Goal: Use online tool/utility: Utilize a website feature to perform a specific function

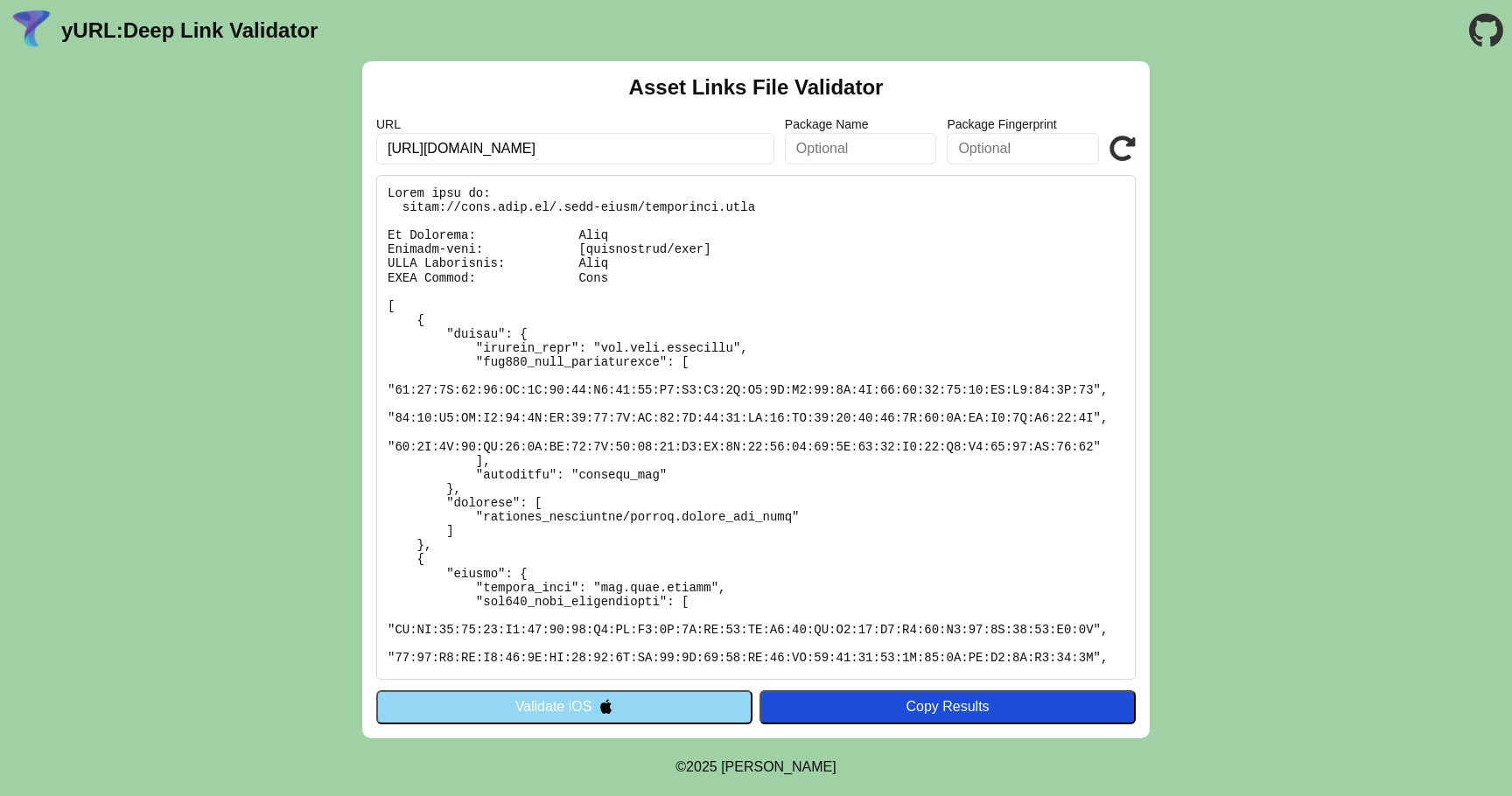
click at [567, 716] on button "Validate iOS" at bounding box center [564, 706] width 376 height 33
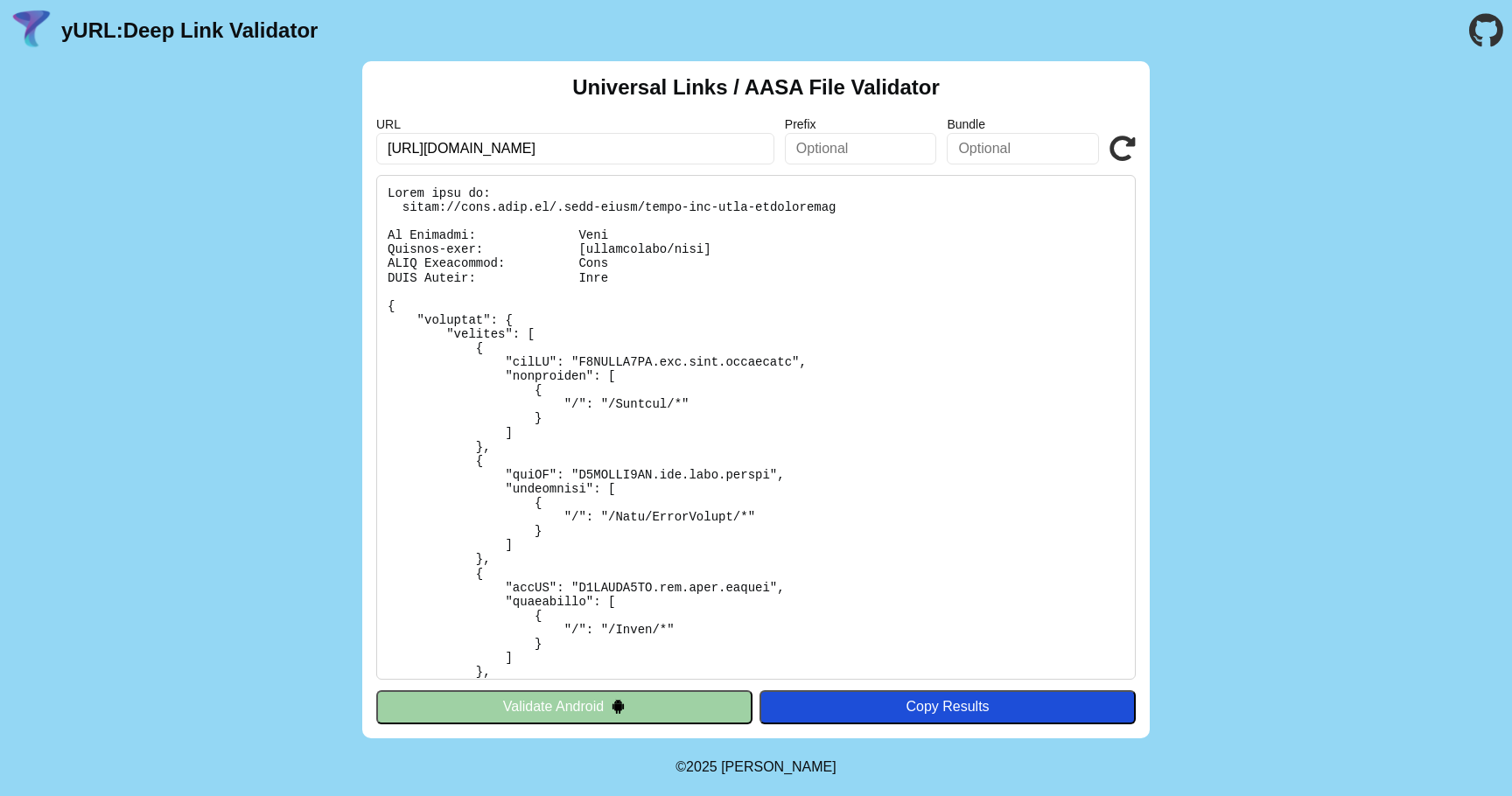
click at [585, 698] on button "Validate Android" at bounding box center [564, 706] width 376 height 33
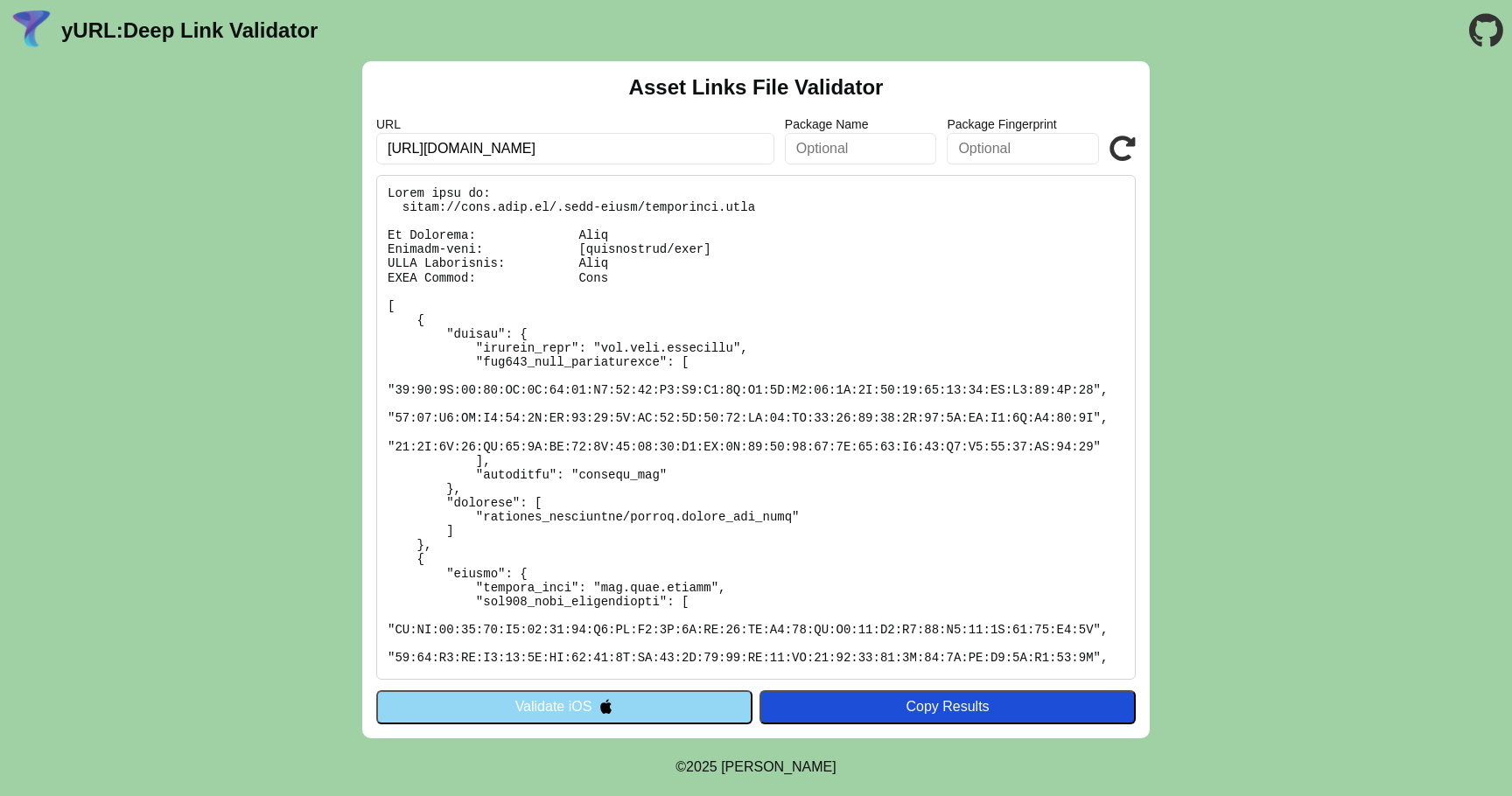
click at [451, 149] on input "[URL][DOMAIN_NAME]" at bounding box center [575, 148] width 399 height 31
type input "https://sostafacile.brav.it/"
click button "Validate" at bounding box center [0, 0] width 0 height 0
click at [631, 154] on input "https://sostafacile.brav.it/" at bounding box center [575, 148] width 399 height 31
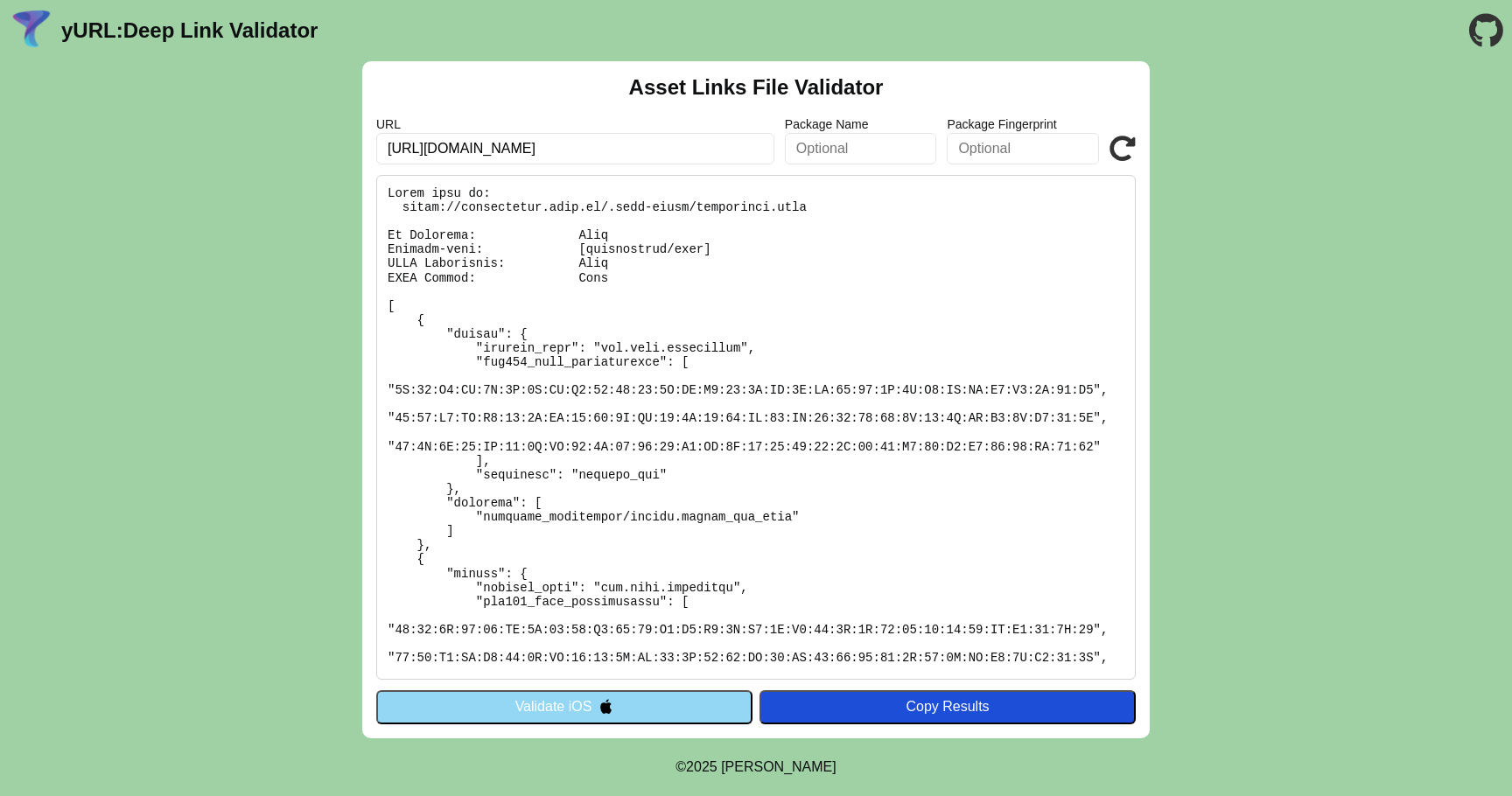
click at [587, 715] on button "Validate iOS" at bounding box center [564, 706] width 376 height 33
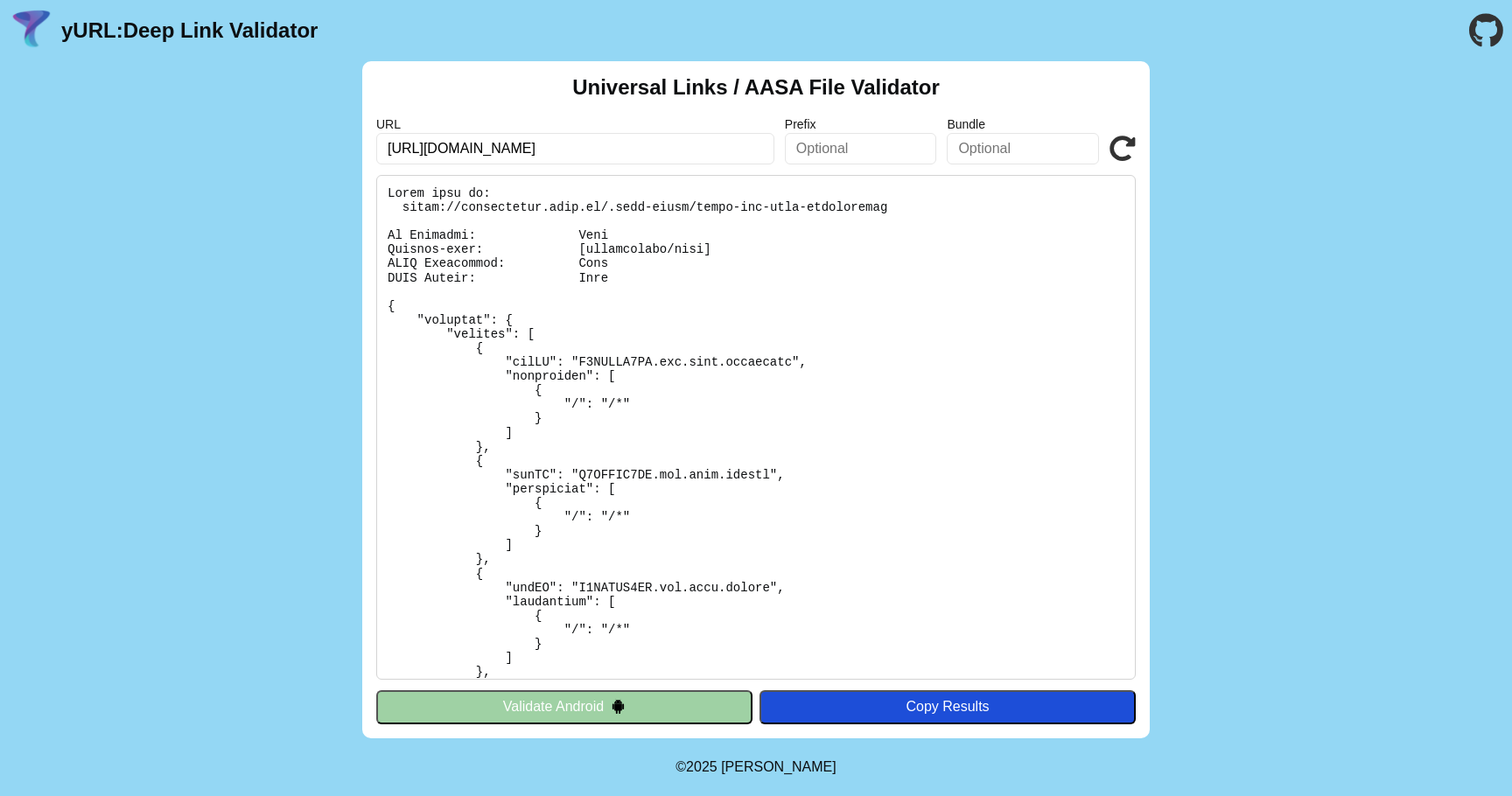
click at [604, 710] on button "Validate Android" at bounding box center [564, 706] width 376 height 33
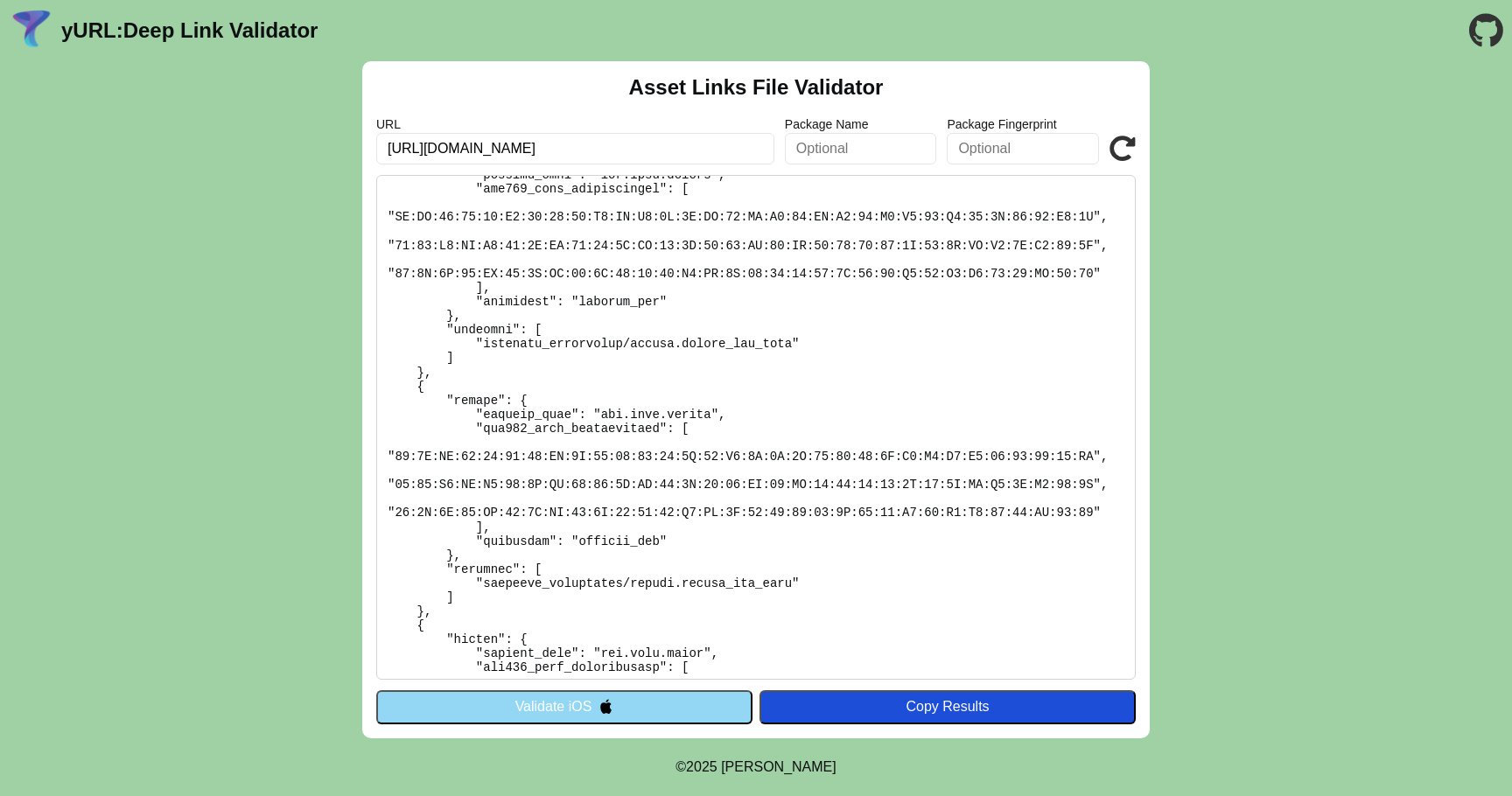
scroll to position [653, 0]
drag, startPoint x: 397, startPoint y: 454, endPoint x: 480, endPoint y: 455, distance: 83.0
click at [480, 455] on pre at bounding box center [756, 427] width 760 height 505
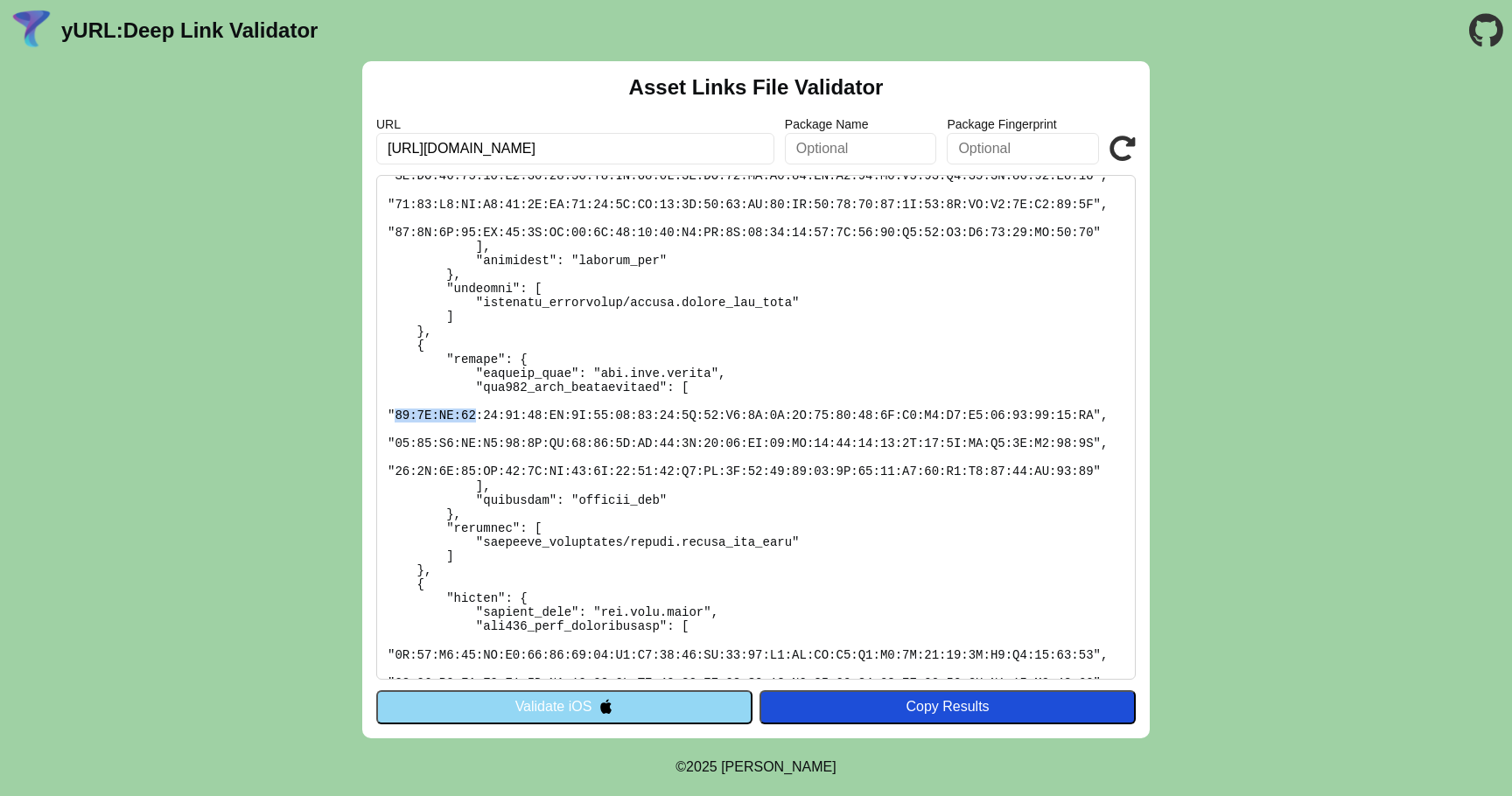
scroll to position [669, 0]
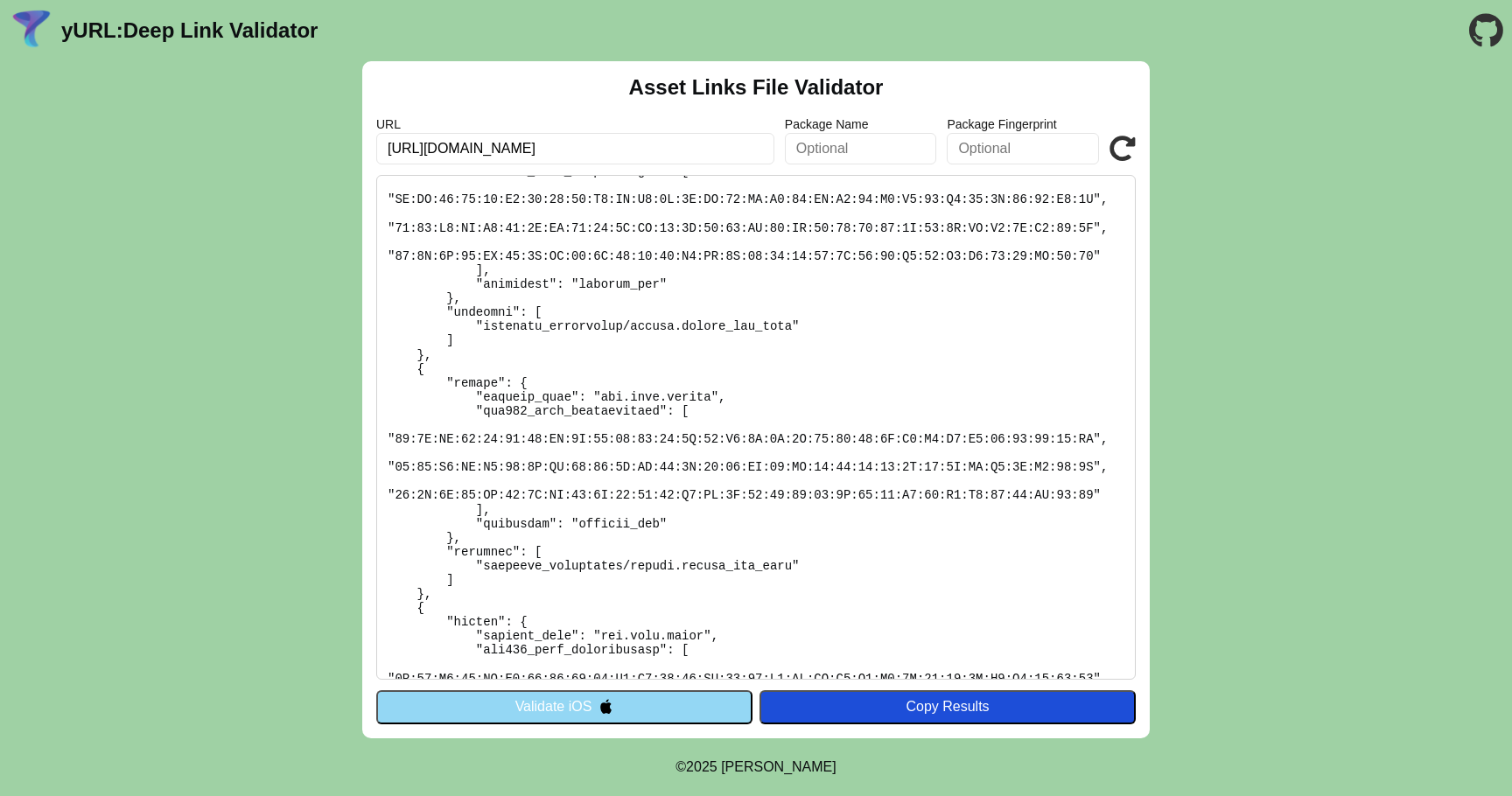
click at [699, 395] on pre at bounding box center [756, 427] width 760 height 505
click at [476, 153] on input "https://sostafacile.brav.it/" at bounding box center [575, 148] width 399 height 31
type input "[URL][DOMAIN_NAME]"
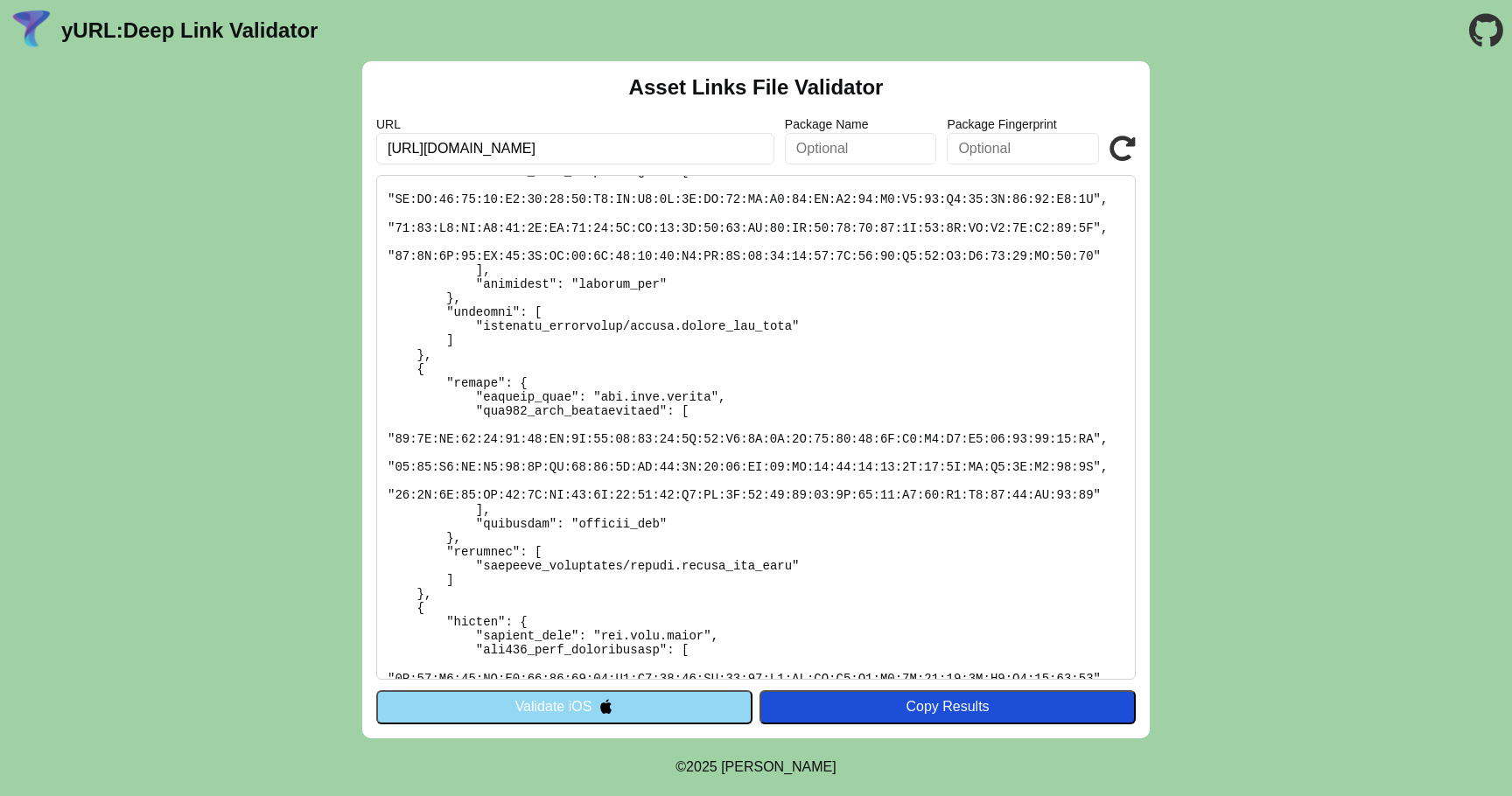
click at [635, 707] on button "Validate iOS" at bounding box center [564, 706] width 376 height 33
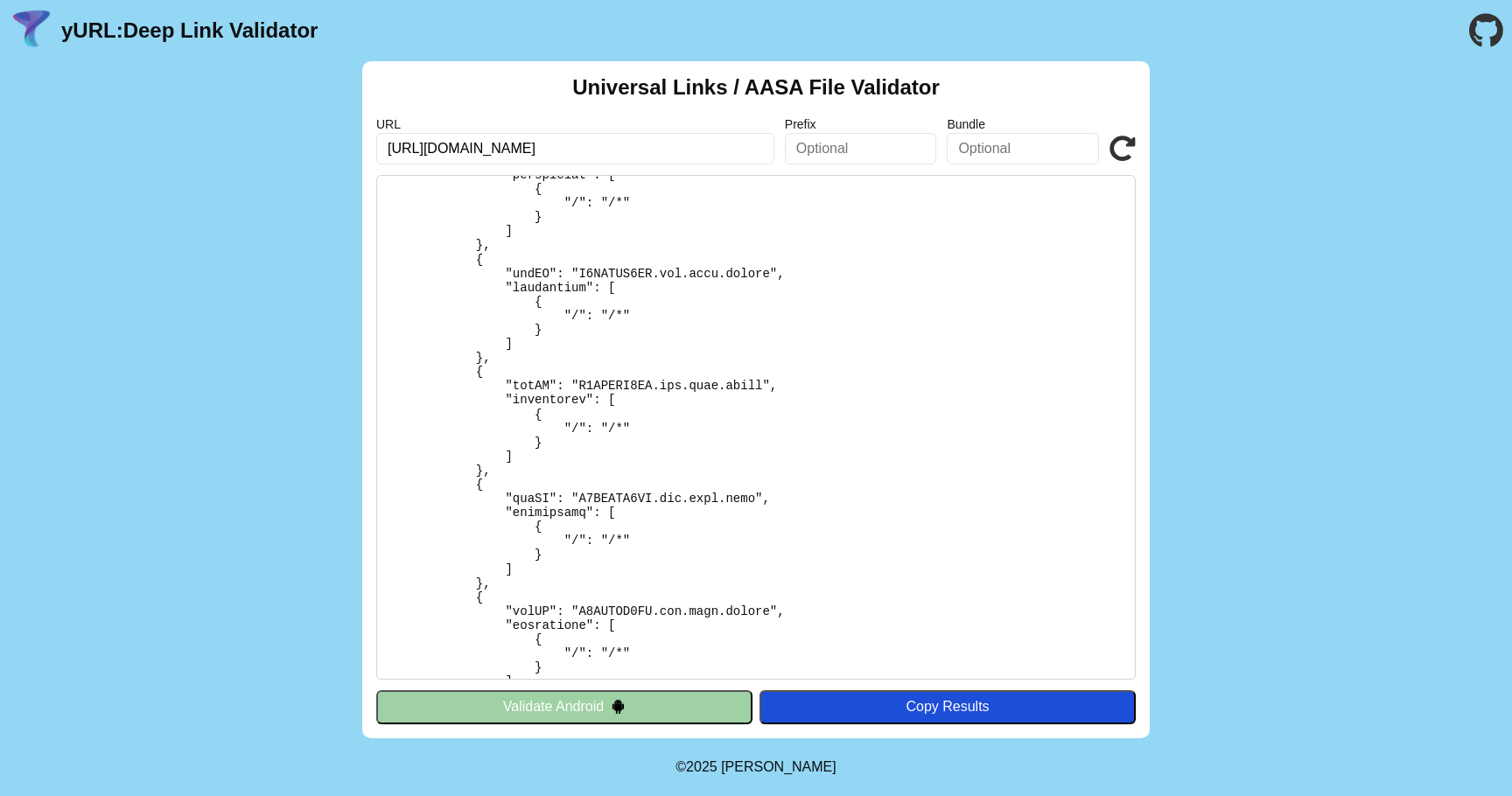
scroll to position [402, 0]
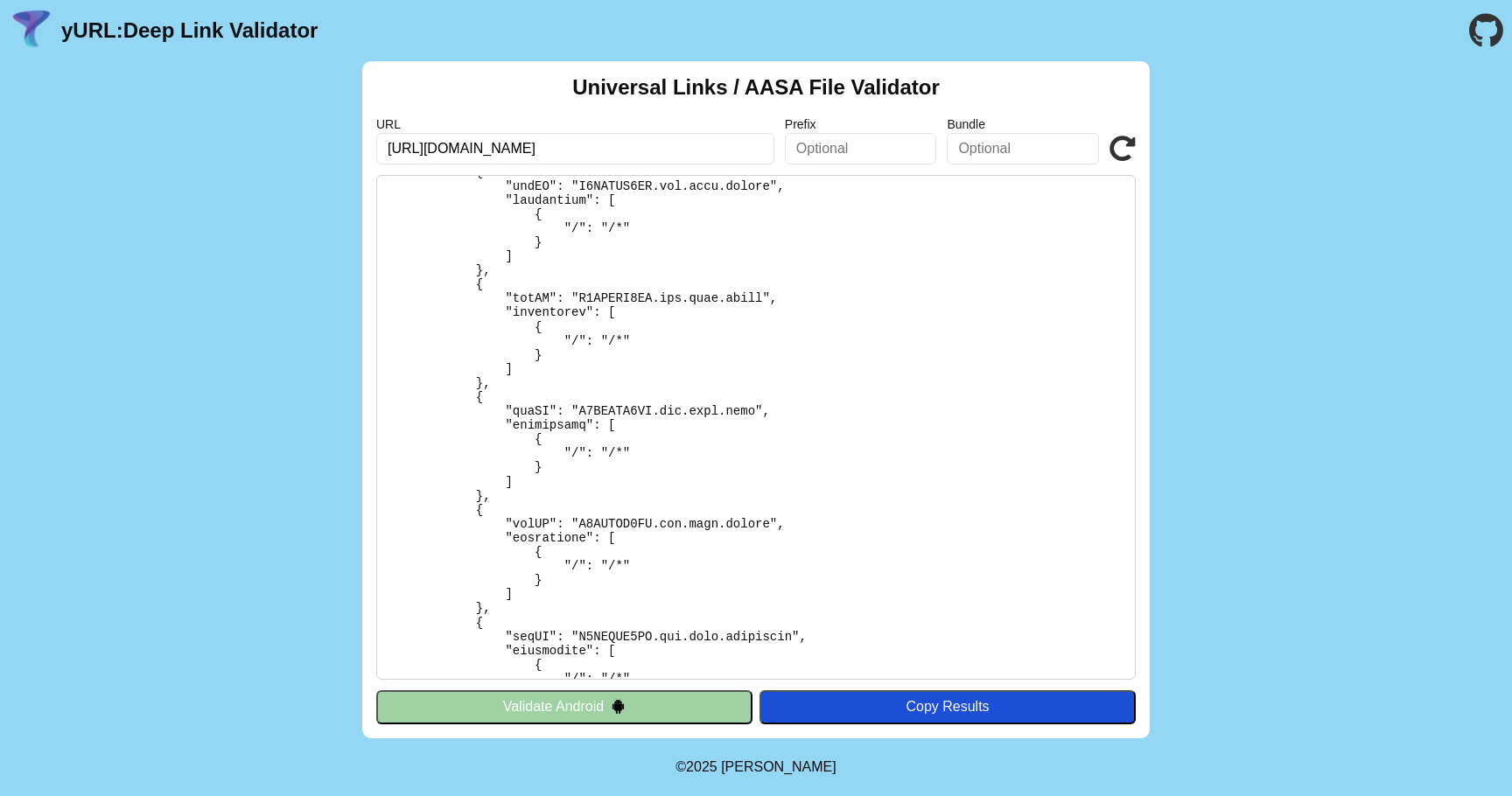
click at [581, 704] on button "Validate Android" at bounding box center [564, 706] width 376 height 33
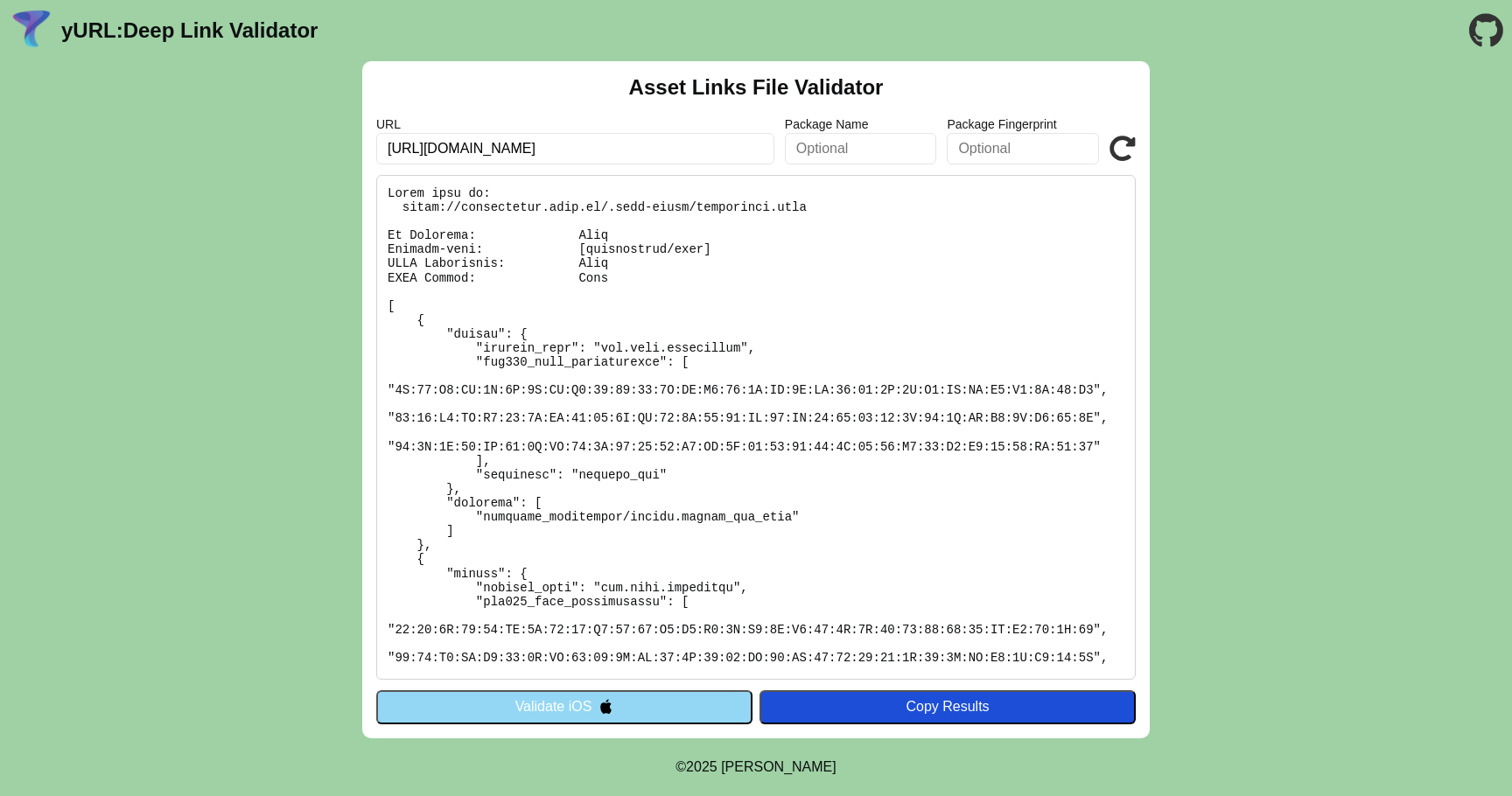
scroll to position [4, 0]
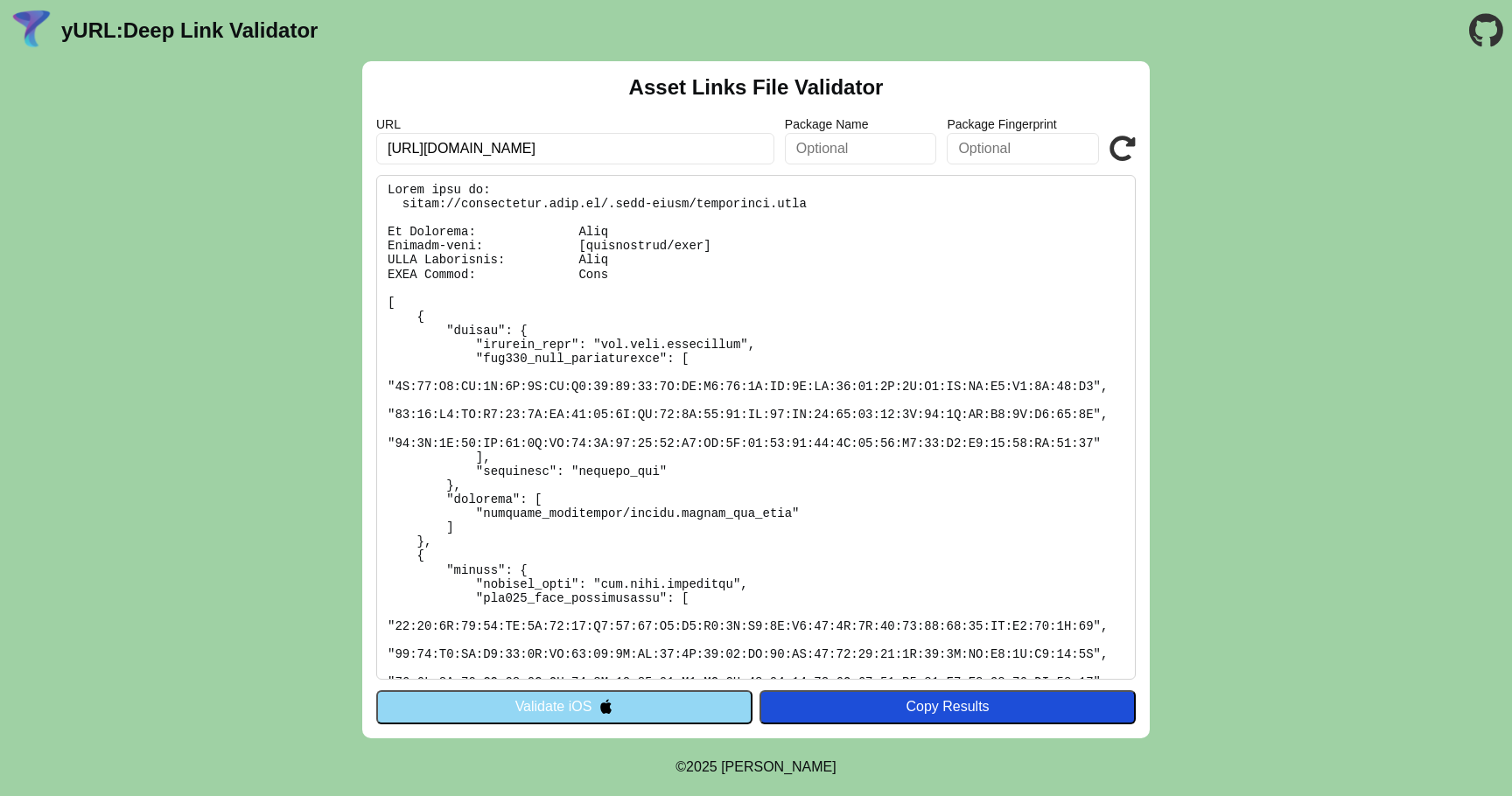
click at [485, 150] on input "https://sostafacile.brav.it/" at bounding box center [575, 148] width 399 height 31
type input "[URL][DOMAIN_NAME]"
click at [1112, 139] on icon at bounding box center [1122, 148] width 26 height 26
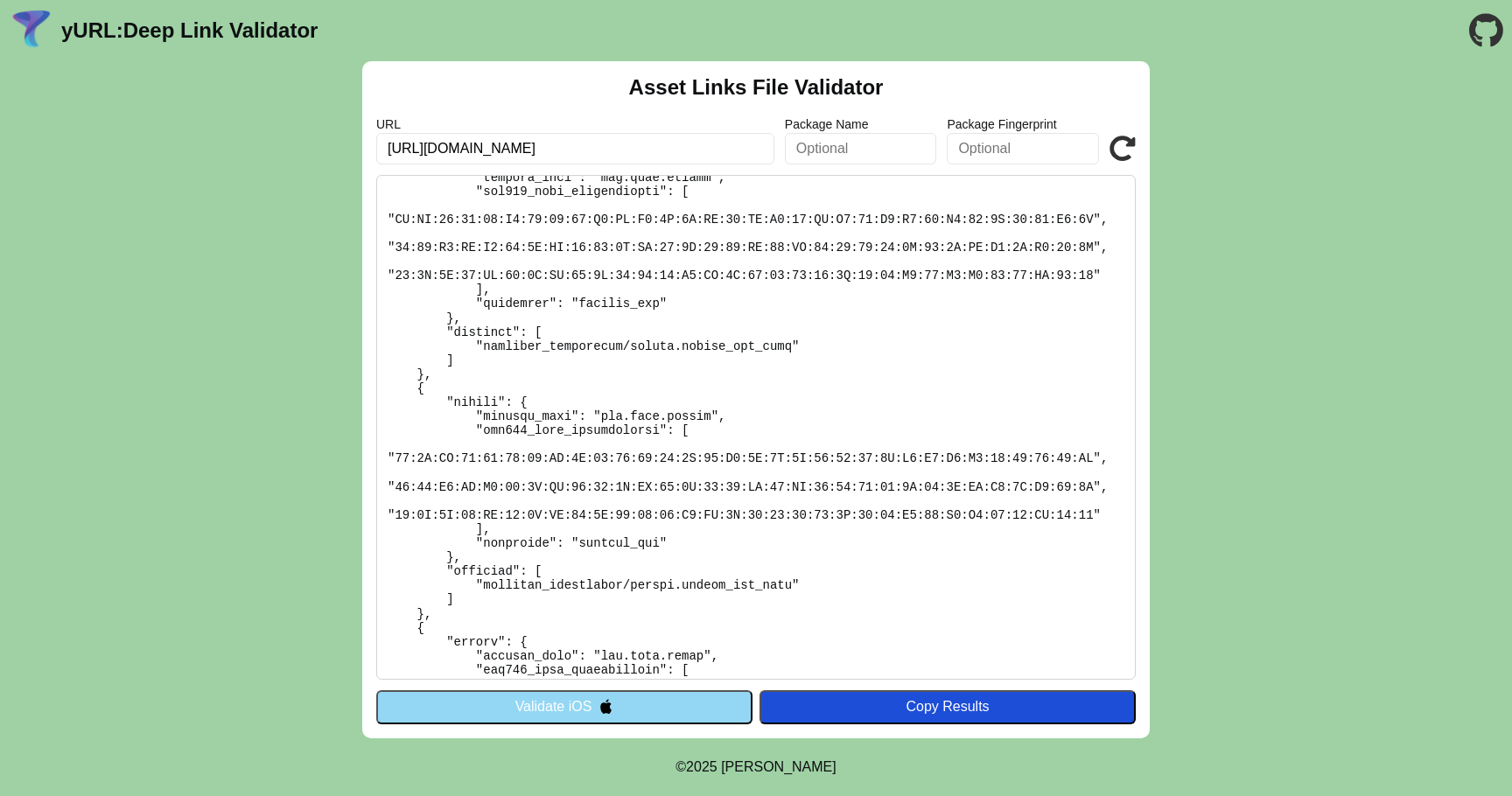
scroll to position [414, 0]
click at [309, 376] on div "Asset Links File Validator URL [URL][DOMAIN_NAME] Package Name Package Fingerpr…" at bounding box center [756, 400] width 1512 height 677
